Goal: Navigation & Orientation: Find specific page/section

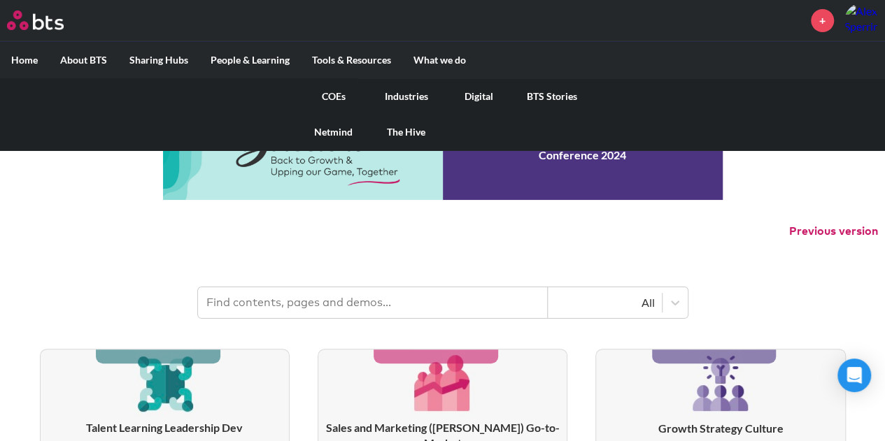
click at [345, 93] on link "COEs" at bounding box center [333, 96] width 73 height 36
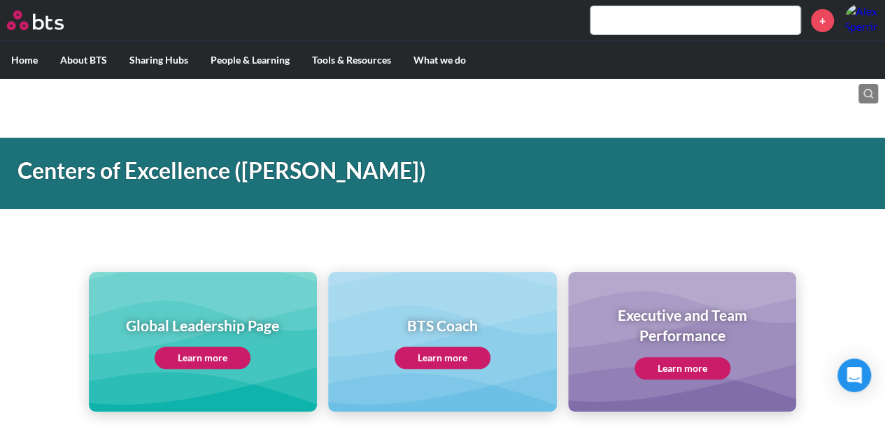
click at [256, 345] on div "Global Leadership Page Learn more" at bounding box center [202, 342] width 153 height 54
click at [214, 359] on link "Learn more" at bounding box center [203, 358] width 96 height 22
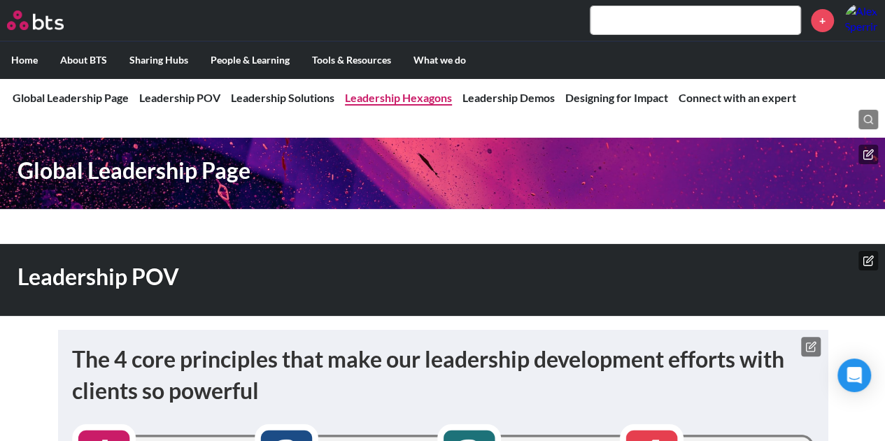
click at [404, 92] on link "Leadership Hexagons" at bounding box center [398, 97] width 107 height 13
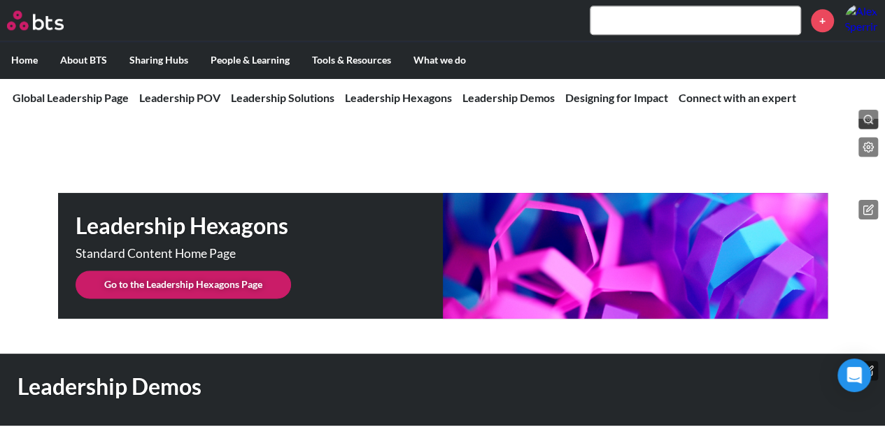
scroll to position [3517, 0]
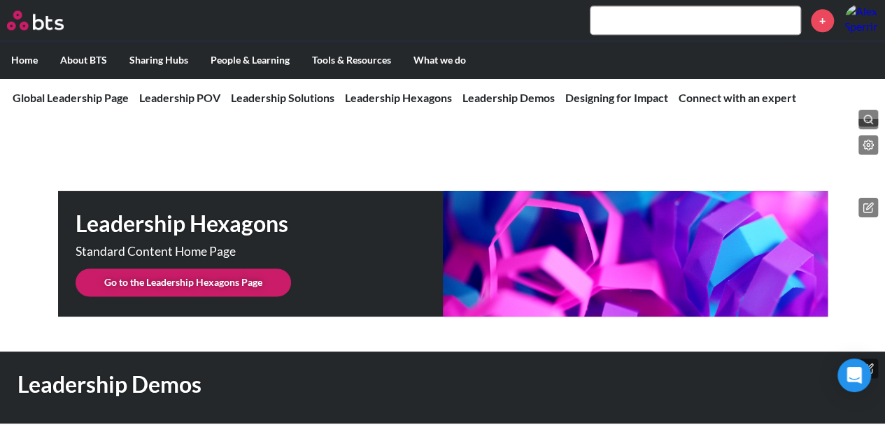
click at [230, 269] on link "Go to the Leadership Hexagons Page" at bounding box center [183, 283] width 215 height 28
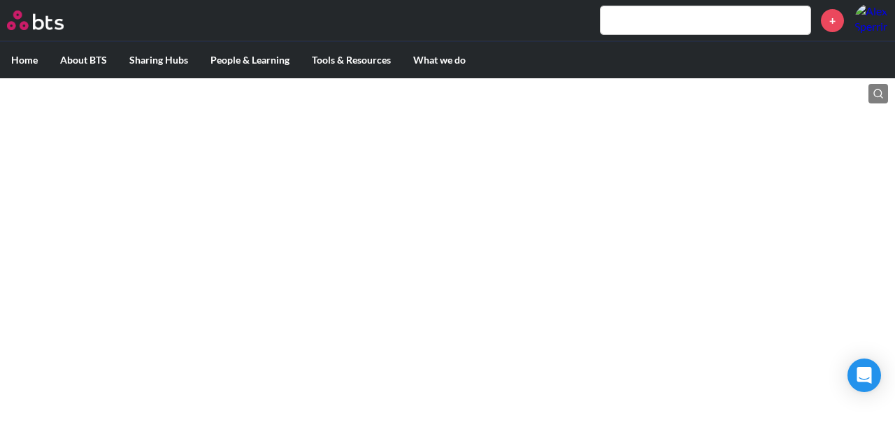
click at [397, 103] on html "MENU + Home About BTS Who we are How we work: Policies, Toolkits and Guidance I…" at bounding box center [447, 51] width 895 height 103
click at [448, 103] on html "MENU + Home About BTS Who we are How we work: Policies, Toolkits and Guidance I…" at bounding box center [447, 51] width 895 height 103
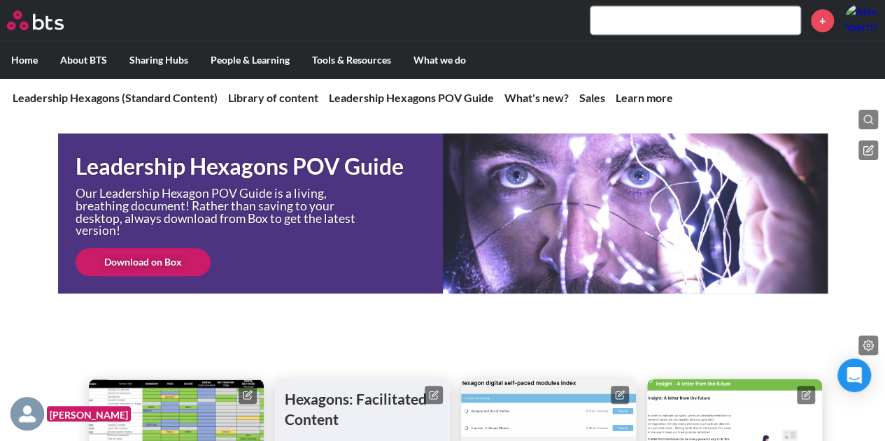
scroll to position [210, 0]
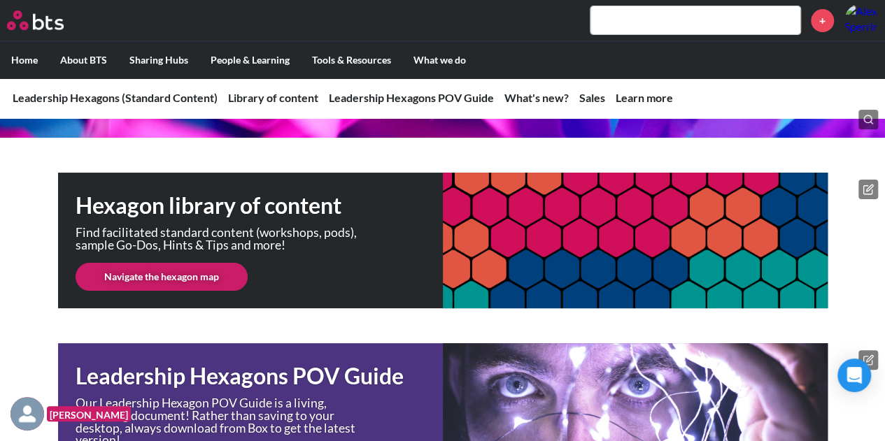
click at [208, 280] on link "Navigate the hexagon map" at bounding box center [162, 277] width 172 height 28
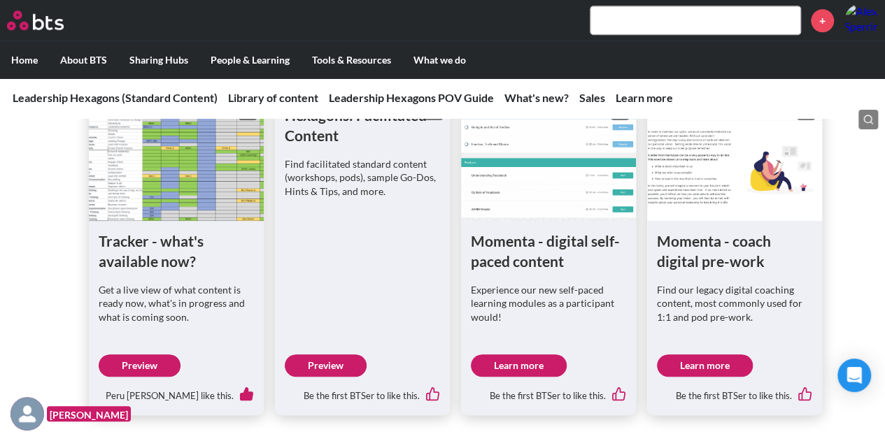
scroll to position [769, 0]
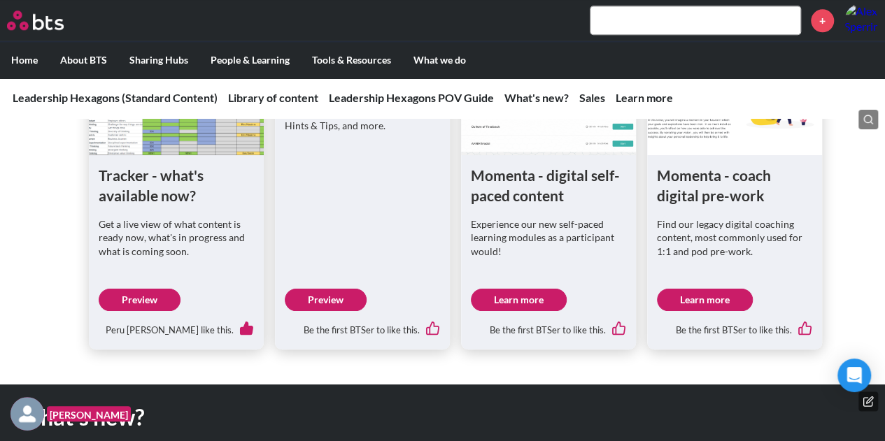
click at [141, 300] on link "Preview" at bounding box center [140, 300] width 82 height 22
